Goal: Purchase product/service

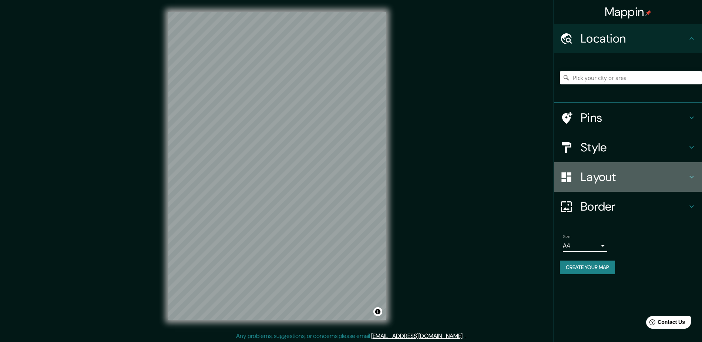
click at [629, 173] on h4 "Layout" at bounding box center [634, 176] width 107 height 15
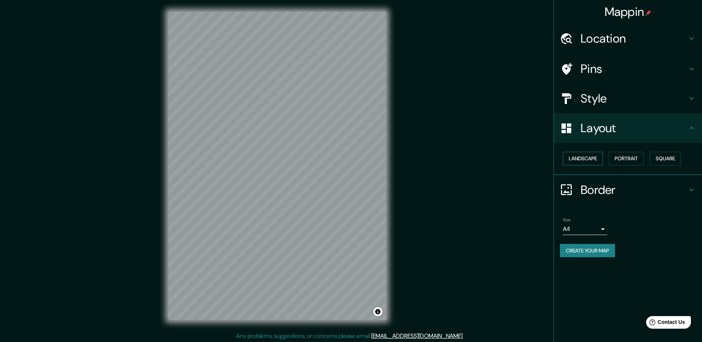
click at [594, 161] on button "Landscape" at bounding box center [583, 159] width 40 height 14
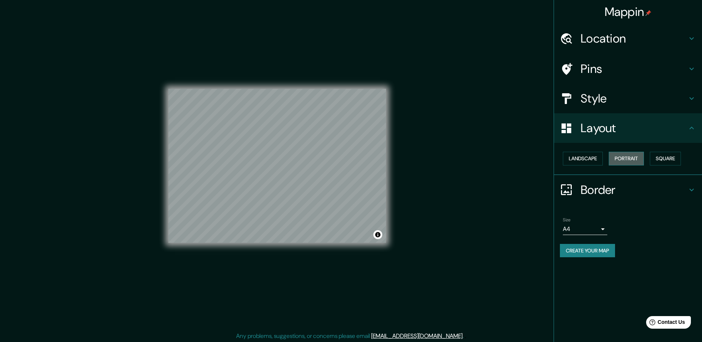
click at [624, 158] on button "Portrait" at bounding box center [626, 159] width 35 height 14
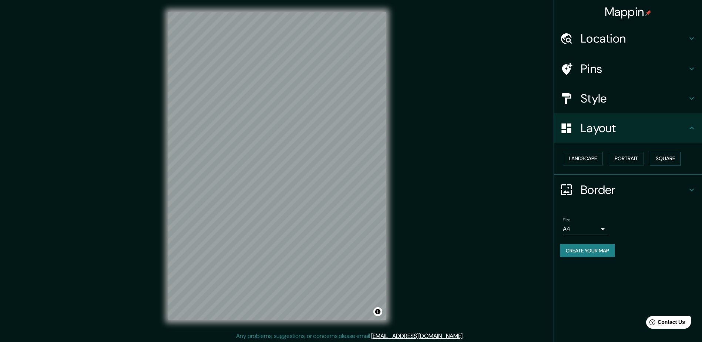
click at [668, 158] on button "Square" at bounding box center [665, 159] width 31 height 14
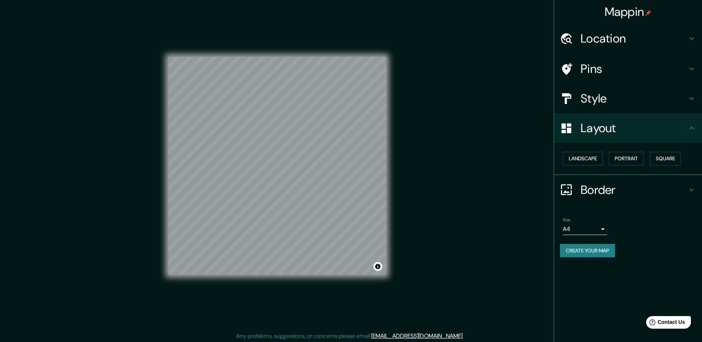
click at [598, 189] on h4 "Border" at bounding box center [634, 189] width 107 height 15
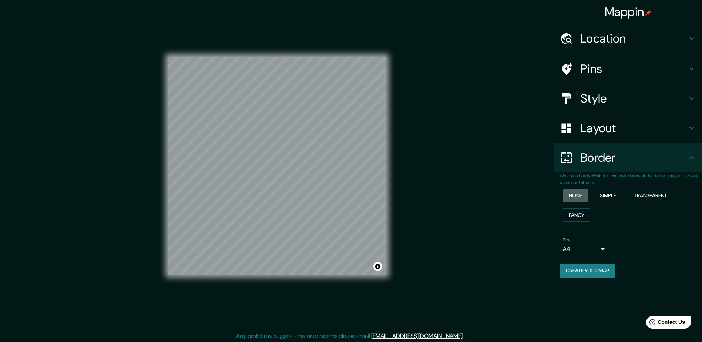
click at [580, 194] on button "None" at bounding box center [575, 196] width 25 height 14
click at [604, 100] on h4 "Style" at bounding box center [634, 98] width 107 height 15
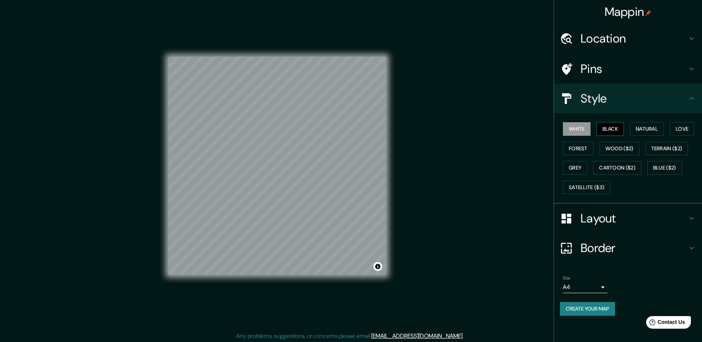
click at [602, 130] on button "Black" at bounding box center [611, 129] width 28 height 14
click at [640, 130] on button "Natural" at bounding box center [647, 129] width 34 height 14
click at [582, 153] on button "Forest" at bounding box center [578, 149] width 31 height 14
click at [616, 148] on button "Wood ($2)" at bounding box center [619, 149] width 40 height 14
click at [574, 169] on button "Grey" at bounding box center [575, 168] width 24 height 14
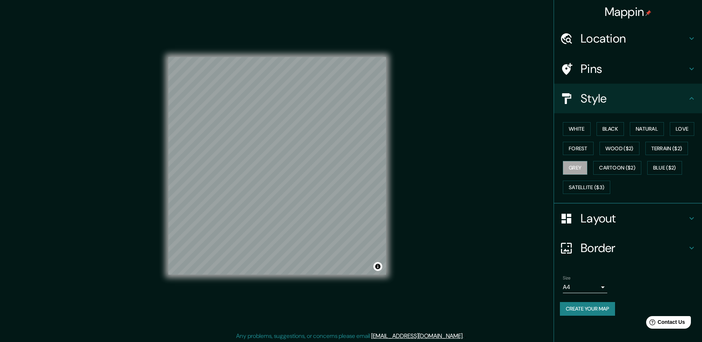
click at [637, 66] on h4 "Pins" at bounding box center [634, 68] width 107 height 15
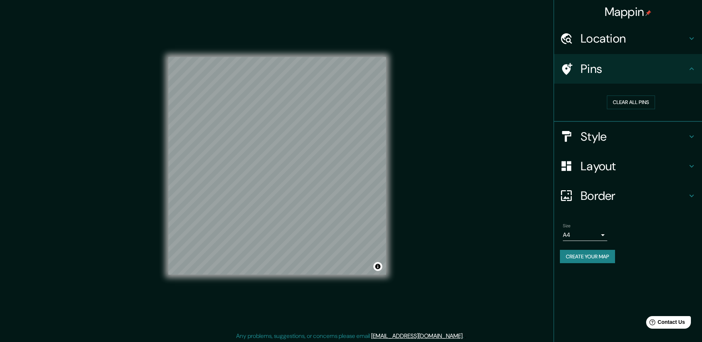
click at [660, 46] on h4 "Location" at bounding box center [634, 38] width 107 height 15
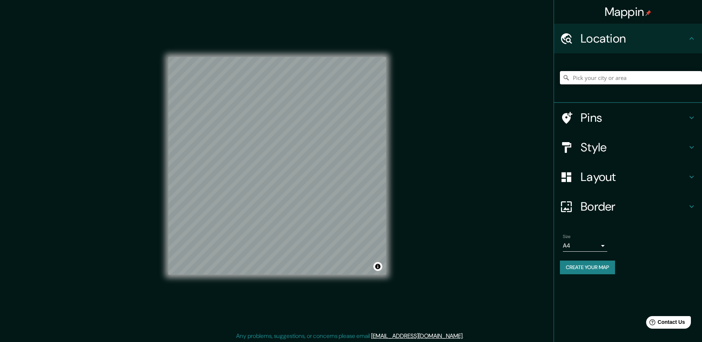
click at [617, 79] on input "Pick your city or area" at bounding box center [631, 77] width 142 height 13
click at [663, 143] on h4 "Style" at bounding box center [634, 147] width 107 height 15
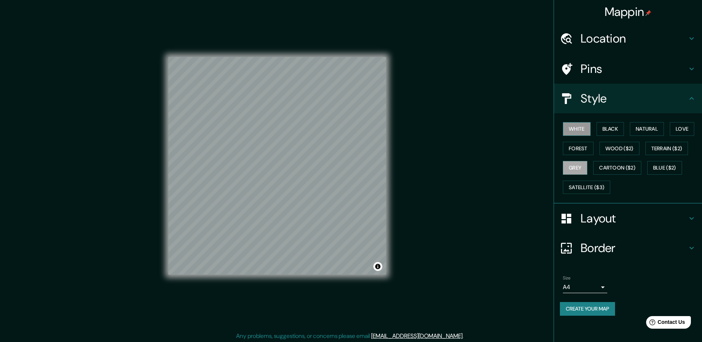
click at [582, 127] on button "White" at bounding box center [577, 129] width 28 height 14
click at [602, 40] on h4 "Location" at bounding box center [634, 38] width 107 height 15
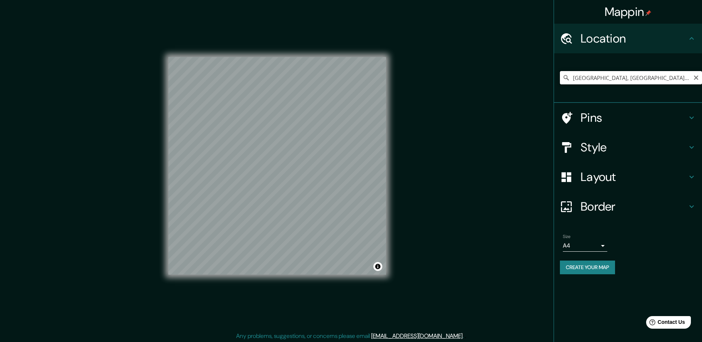
click at [618, 84] on input "[GEOGRAPHIC_DATA], [GEOGRAPHIC_DATA], [GEOGRAPHIC_DATA][PERSON_NAME], [GEOGRAPH…" at bounding box center [631, 77] width 142 height 13
click at [567, 78] on icon at bounding box center [566, 77] width 5 height 5
drag, startPoint x: 596, startPoint y: 80, endPoint x: 709, endPoint y: 82, distance: 112.9
click at [702, 82] on html "Mappin Location [GEOGRAPHIC_DATA], [GEOGRAPHIC_DATA], [GEOGRAPHIC_DATA][PERSON_…" at bounding box center [351, 171] width 702 height 342
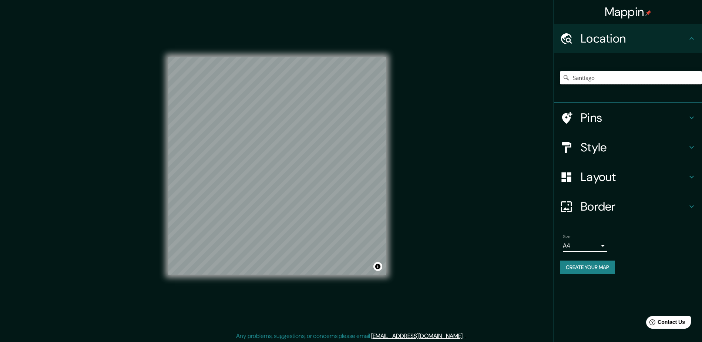
scroll to position [0, 0]
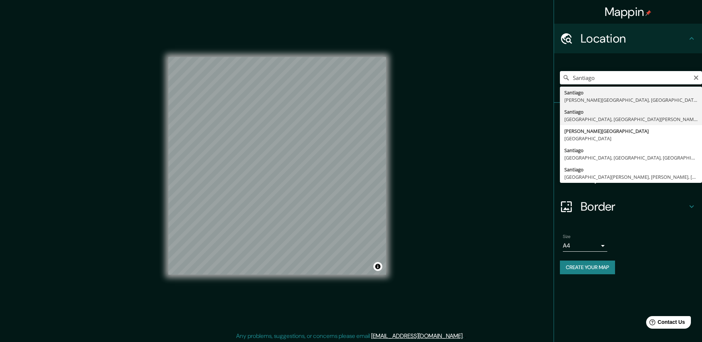
type input "[GEOGRAPHIC_DATA], [GEOGRAPHIC_DATA], [GEOGRAPHIC_DATA][PERSON_NAME], [GEOGRAPH…"
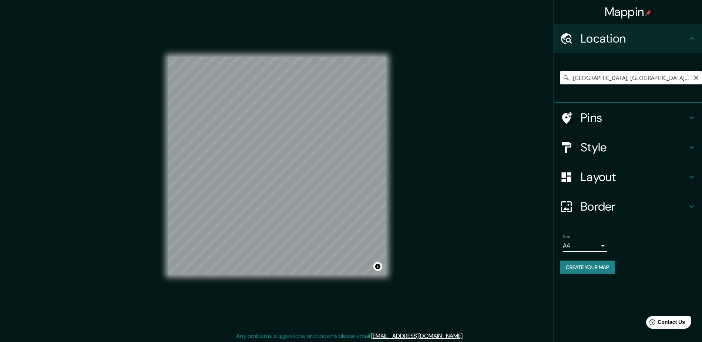
click at [565, 78] on icon at bounding box center [565, 77] width 7 height 7
